Goal: Task Accomplishment & Management: Manage account settings

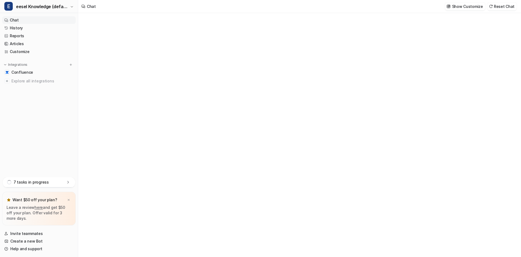
type textarea "**********"
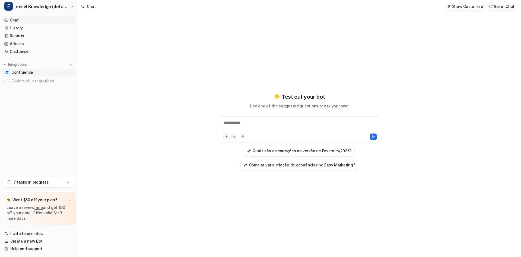
click at [20, 72] on span "Confluence" at bounding box center [22, 72] width 22 height 5
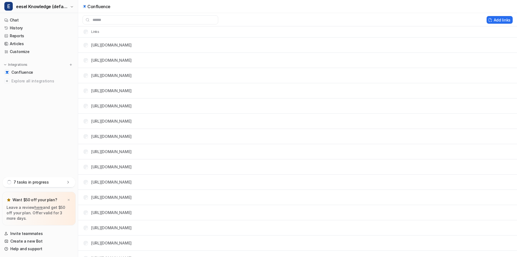
click at [69, 196] on div "Want $50 off your plan?" at bounding box center [39, 200] width 65 height 8
click at [69, 199] on img at bounding box center [68, 200] width 3 height 4
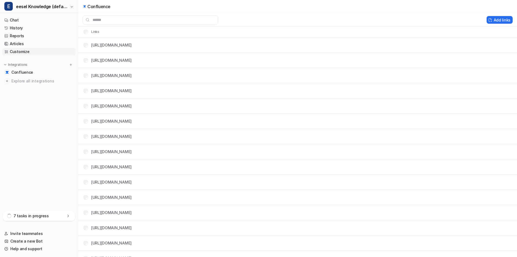
click at [27, 52] on link "Customize" at bounding box center [39, 52] width 74 height 8
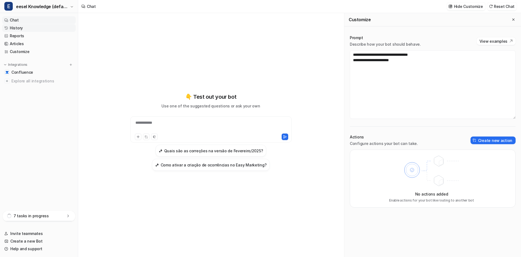
click at [28, 28] on link "History" at bounding box center [39, 28] width 74 height 8
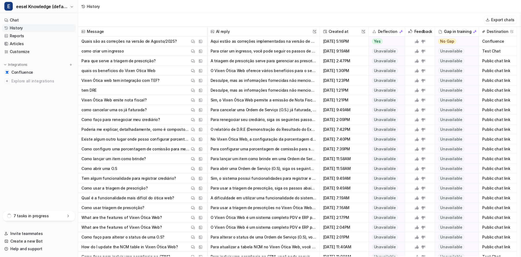
click at [346, 35] on span "Created at This field cannot be modified" at bounding box center [344, 32] width 44 height 10
click at [343, 31] on span "Created at This field cannot be modified" at bounding box center [344, 32] width 44 height 10
click at [328, 30] on span "Created at This field cannot be modified" at bounding box center [344, 32] width 44 height 10
click at [10, 20] on link "Chat" at bounding box center [39, 20] width 74 height 8
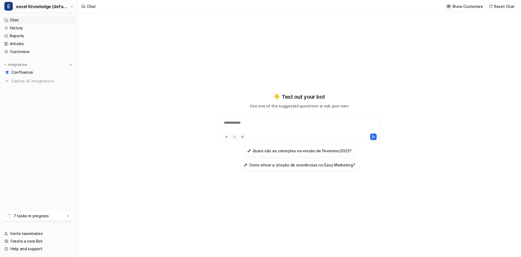
click at [42, 215] on p "7 tasks in progress" at bounding box center [31, 215] width 35 height 5
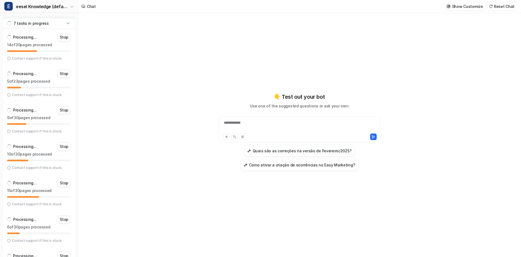
click at [68, 23] on icon at bounding box center [67, 23] width 5 height 5
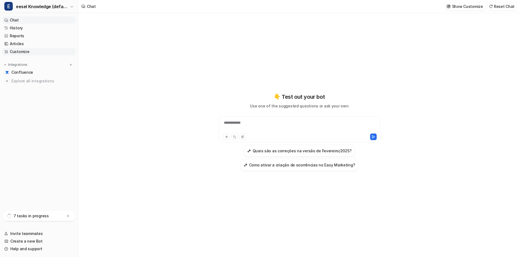
click at [28, 53] on link "Customize" at bounding box center [39, 52] width 74 height 8
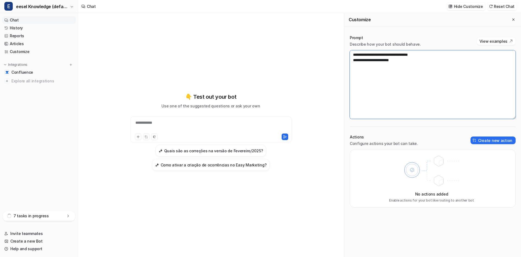
click at [380, 65] on textarea "**********" at bounding box center [433, 84] width 166 height 68
click at [425, 65] on textarea "**********" at bounding box center [433, 84] width 166 height 68
click at [28, 29] on link "History" at bounding box center [39, 28] width 74 height 8
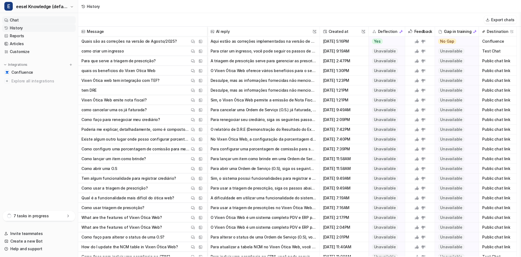
click at [17, 19] on link "Chat" at bounding box center [39, 20] width 74 height 8
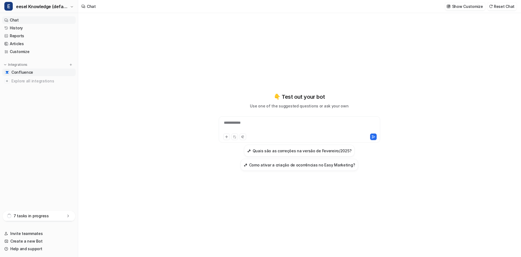
click at [25, 73] on span "Confluence" at bounding box center [22, 72] width 22 height 5
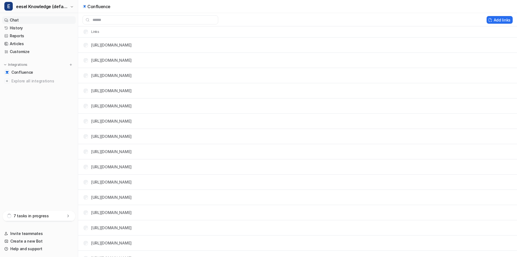
click at [15, 18] on link "Chat" at bounding box center [39, 20] width 74 height 8
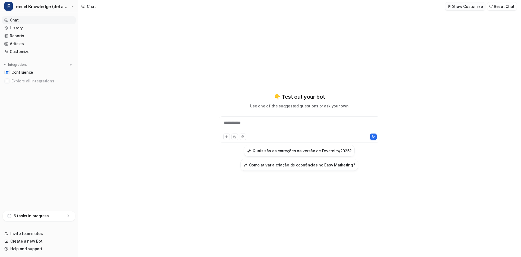
click at [468, 6] on p "Show Customize" at bounding box center [467, 7] width 31 height 6
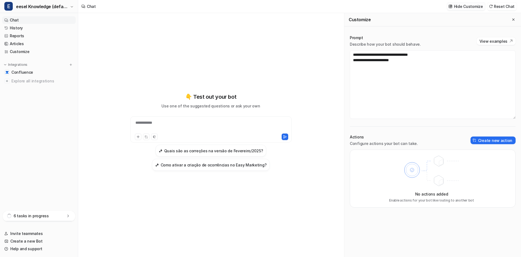
click at [468, 6] on p "Hide Customize" at bounding box center [468, 7] width 29 height 6
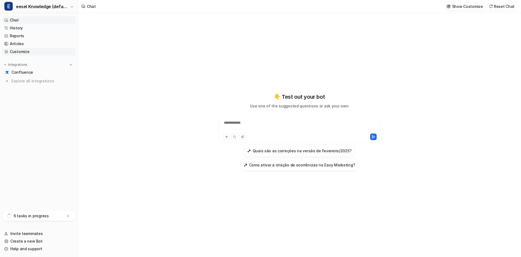
click at [25, 51] on link "Customize" at bounding box center [39, 52] width 74 height 8
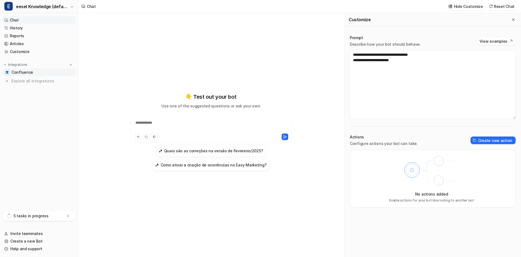
click at [11, 75] on link "Confluence" at bounding box center [39, 72] width 74 height 8
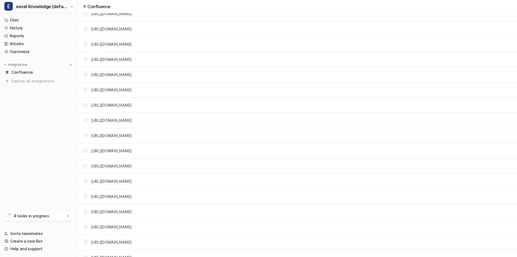
scroll to position [38, 0]
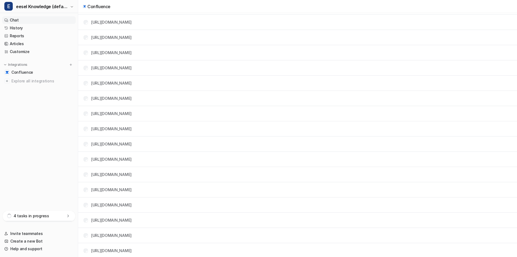
click at [24, 21] on link "Chat" at bounding box center [39, 20] width 74 height 8
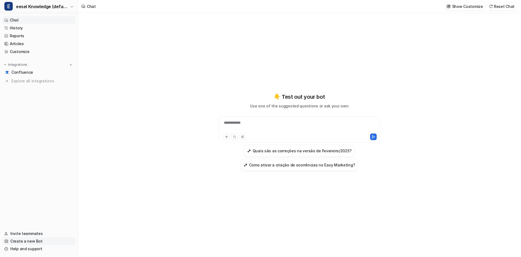
click at [37, 243] on link "Create a new Bot" at bounding box center [39, 241] width 74 height 8
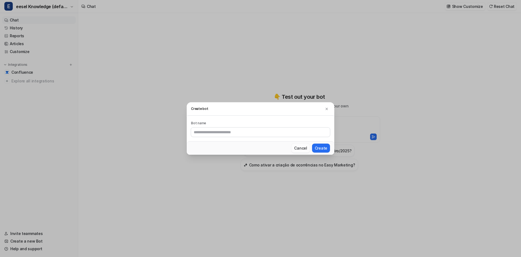
click at [299, 149] on button "Cancel" at bounding box center [301, 147] width 18 height 9
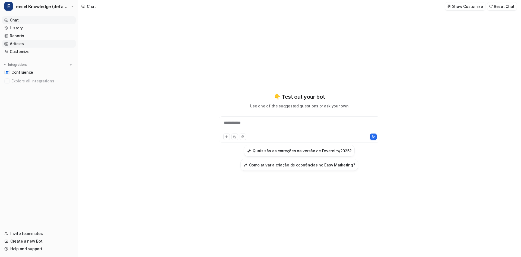
click at [30, 40] on link "Articles" at bounding box center [39, 44] width 74 height 8
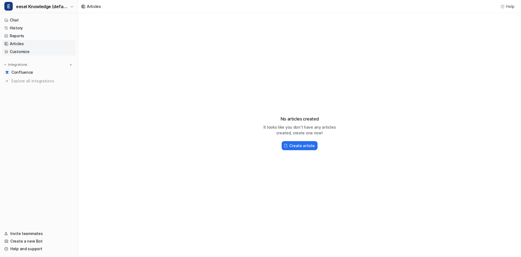
click at [35, 51] on link "Customize" at bounding box center [39, 52] width 74 height 8
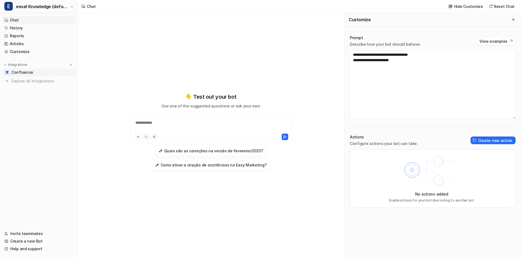
click at [16, 74] on span "Confluence" at bounding box center [22, 72] width 22 height 5
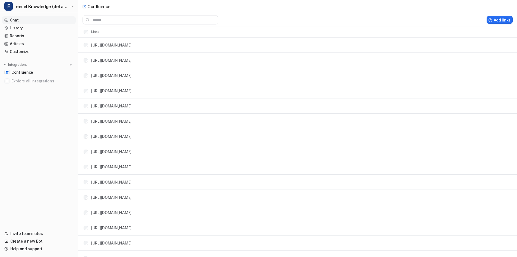
click at [32, 21] on link "Chat" at bounding box center [39, 20] width 74 height 8
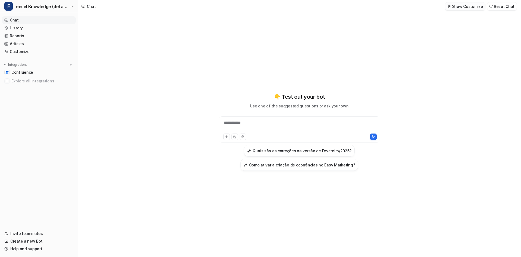
click at [471, 9] on p "Show Customize" at bounding box center [467, 7] width 31 height 6
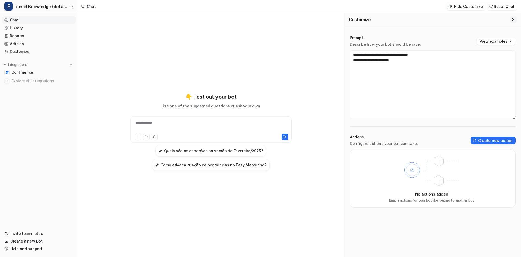
click at [515, 21] on icon "Close flyout" at bounding box center [514, 20] width 4 height 4
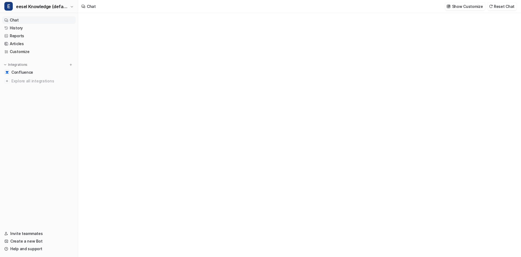
type textarea "**********"
